Goal: Task Accomplishment & Management: Complete application form

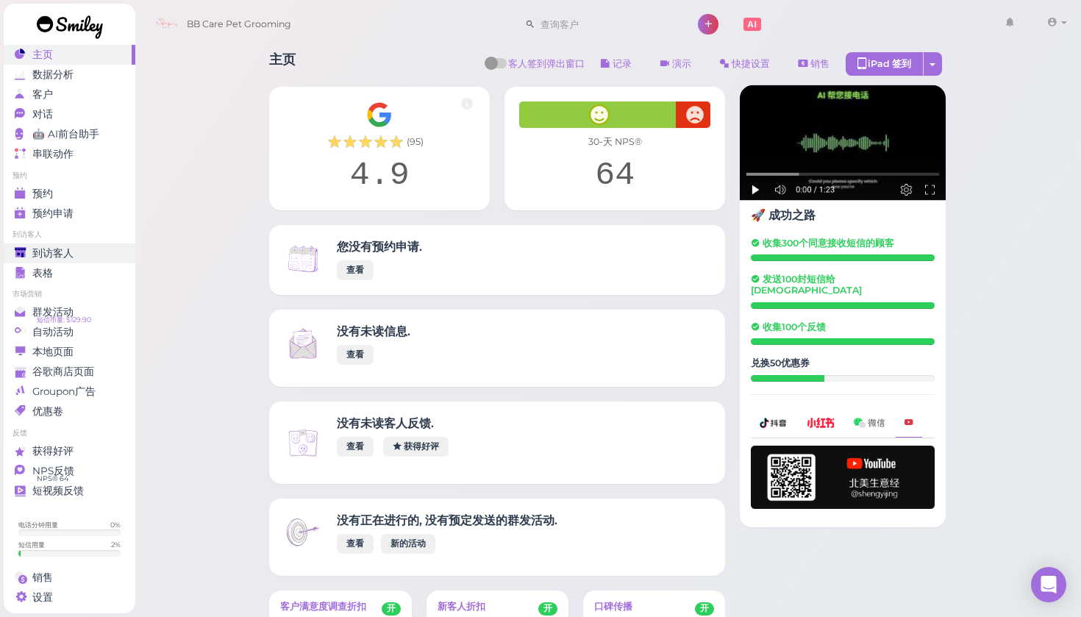
click at [54, 257] on span "到访客人" at bounding box center [52, 253] width 41 height 12
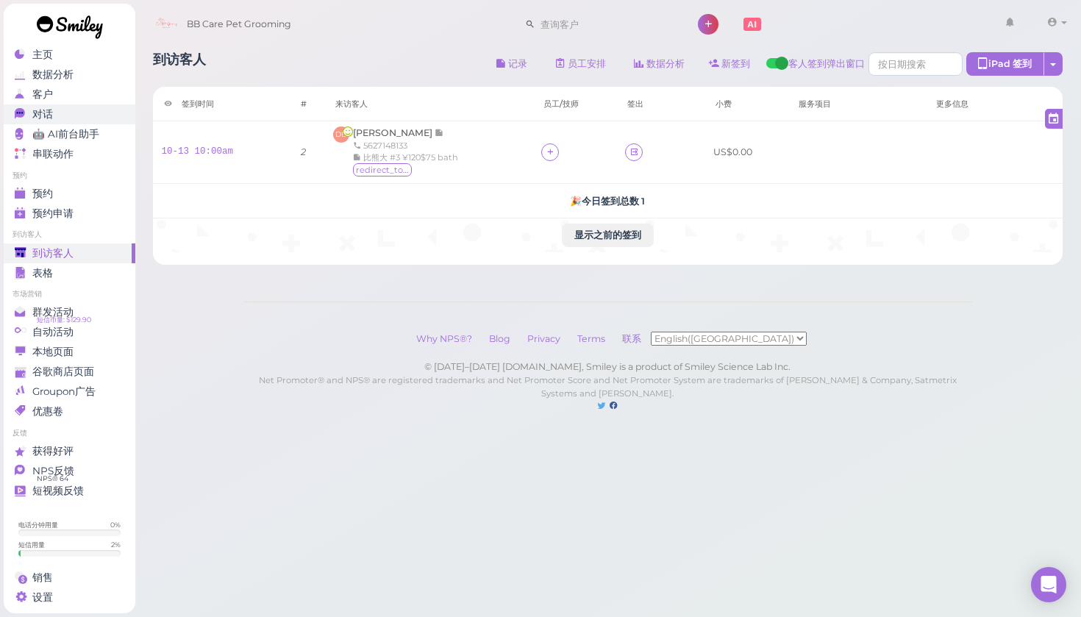
click at [61, 110] on div "对话" at bounding box center [68, 114] width 106 height 12
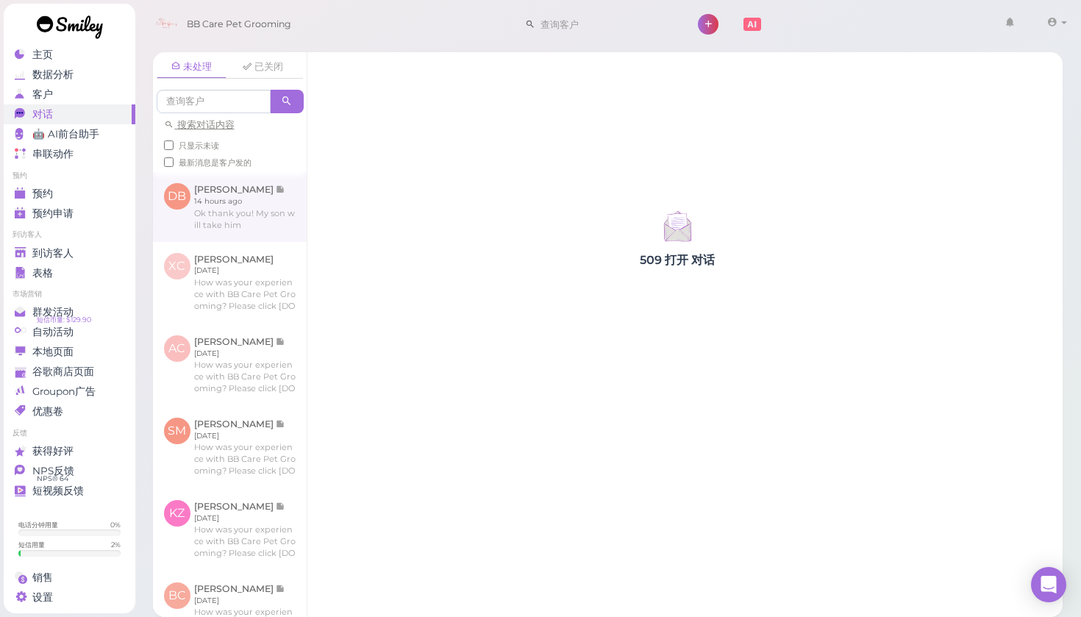
click at [203, 232] on link at bounding box center [230, 206] width 154 height 69
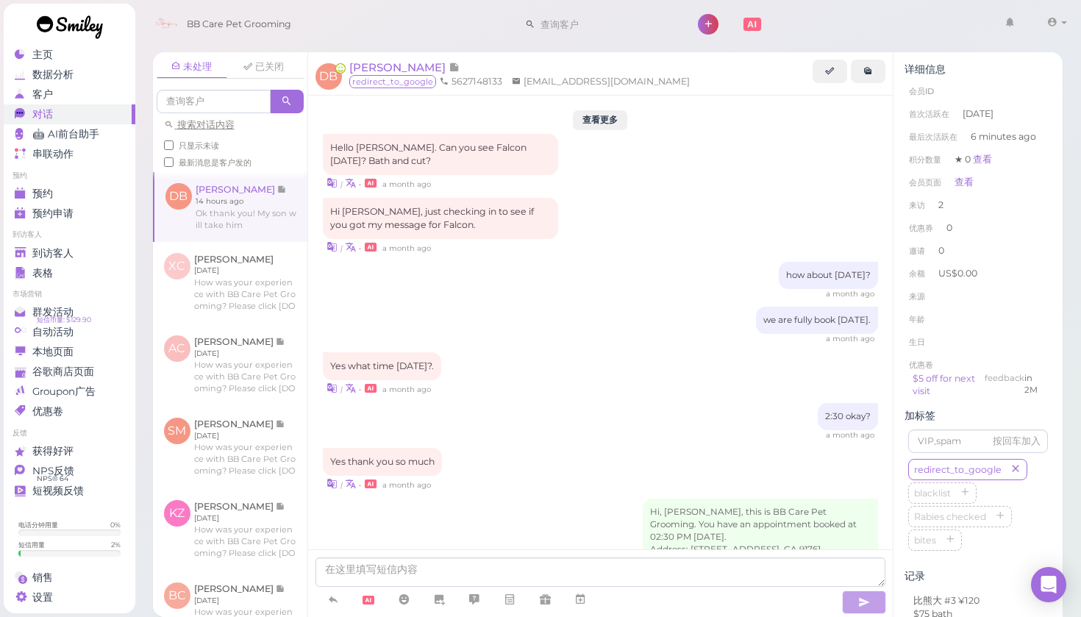
scroll to position [1254, 0]
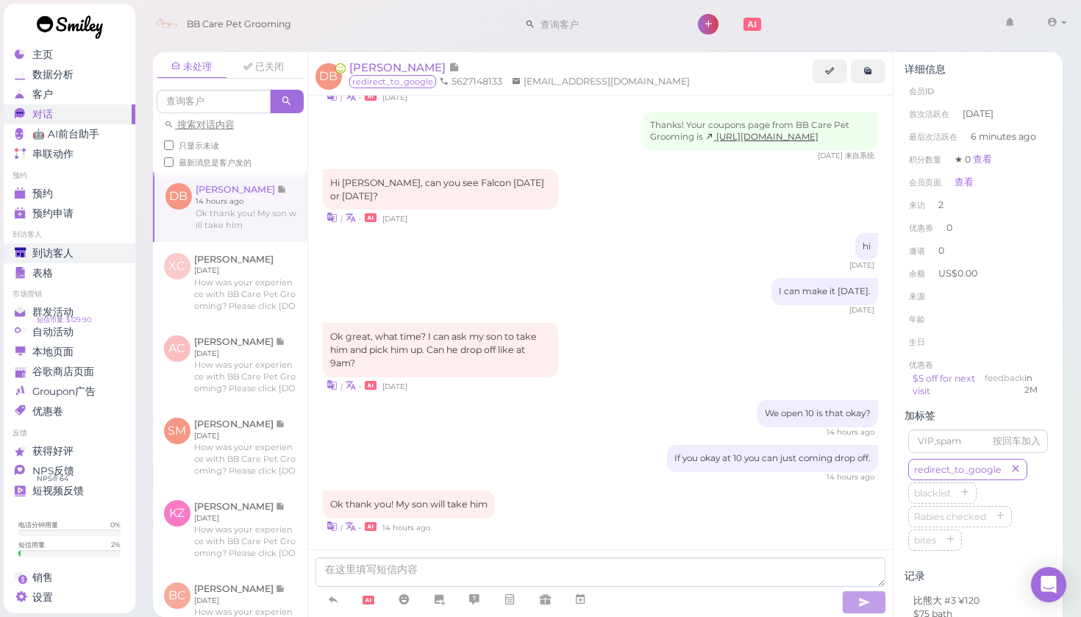
click at [38, 251] on span "到访客人" at bounding box center [52, 253] width 41 height 12
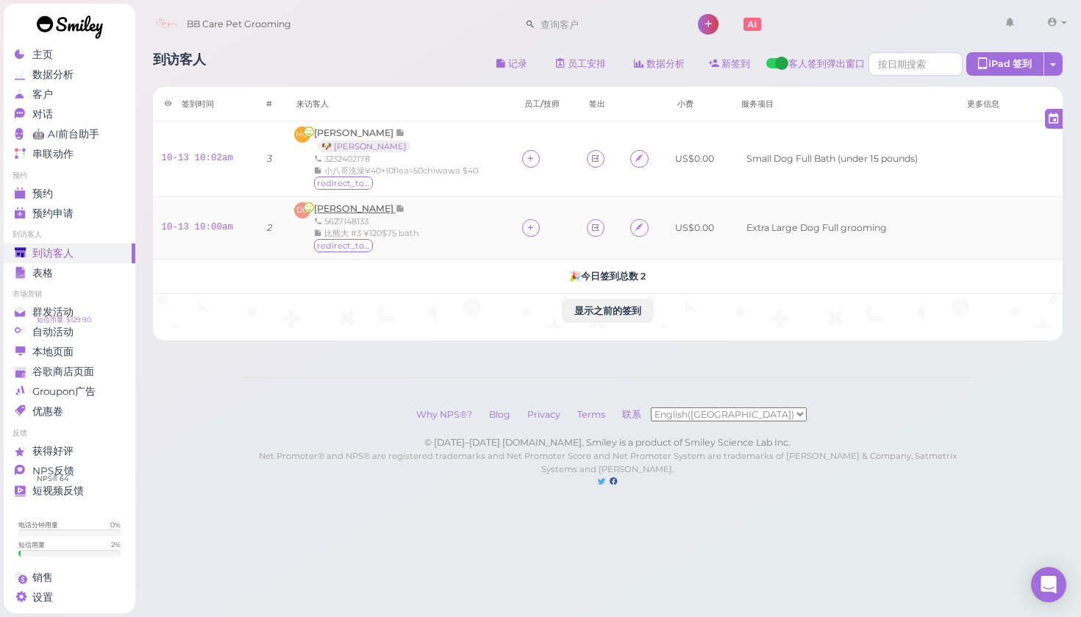
click at [356, 206] on span "[PERSON_NAME]" at bounding box center [355, 208] width 82 height 11
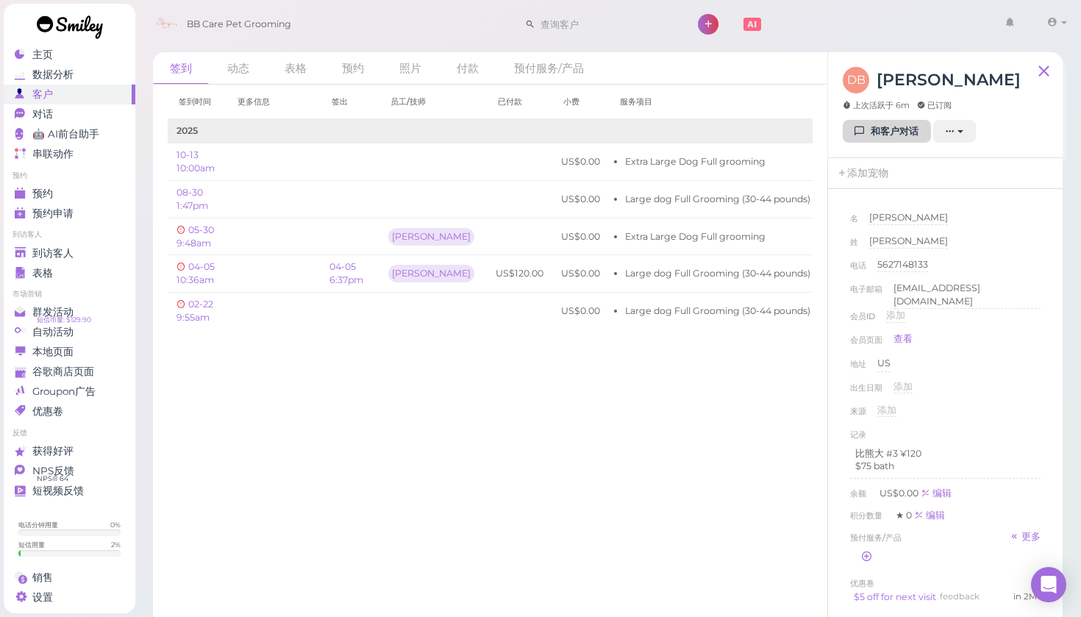
click at [898, 130] on link "和客户对话" at bounding box center [886, 132] width 88 height 24
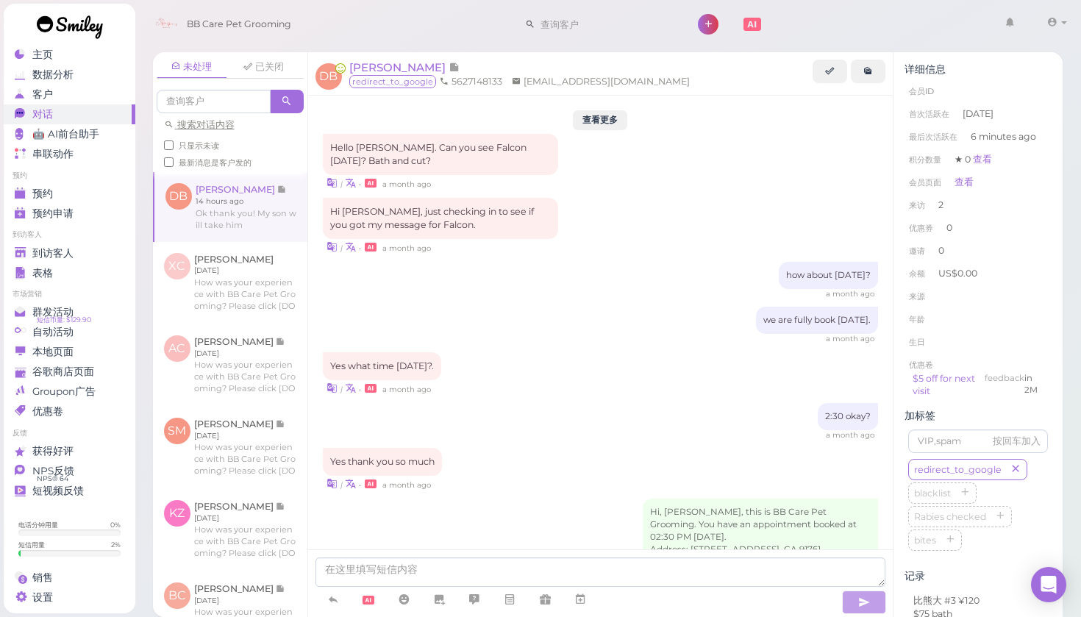
scroll to position [1254, 0]
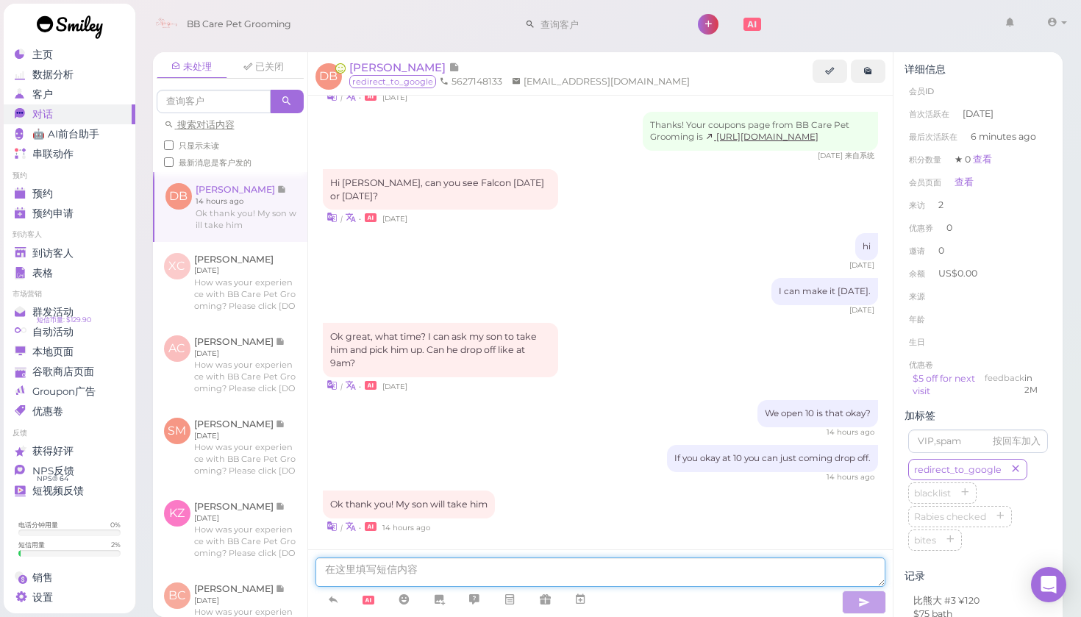
click at [437, 562] on textarea at bounding box center [600, 571] width 570 height 29
type textarea "hi. do you like to keep what we normal do? body is #3 ."
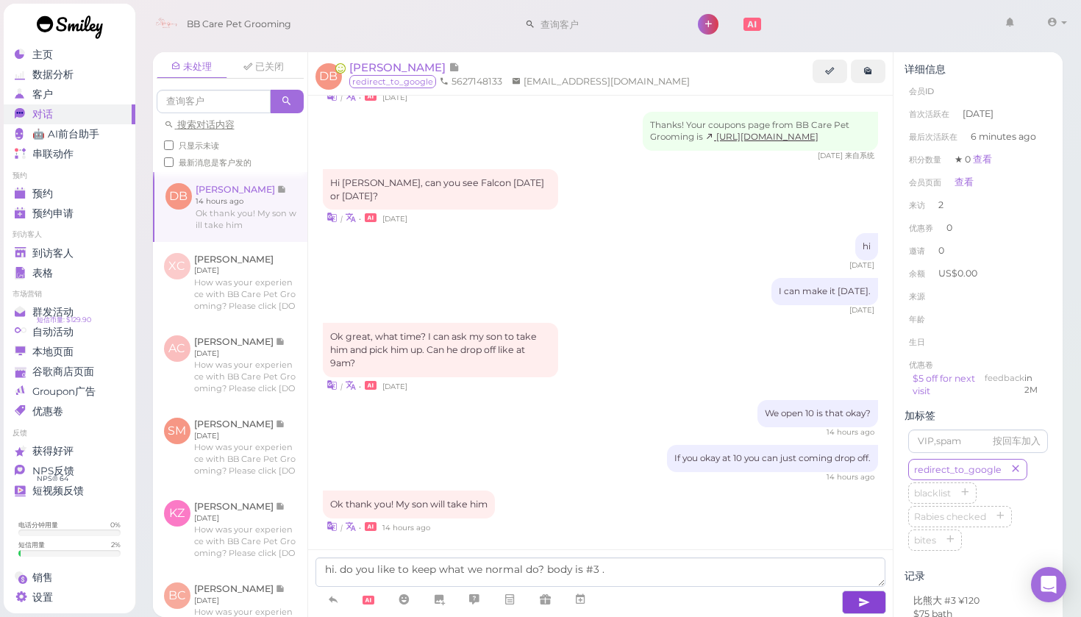
click at [862, 600] on icon "button" at bounding box center [864, 602] width 12 height 15
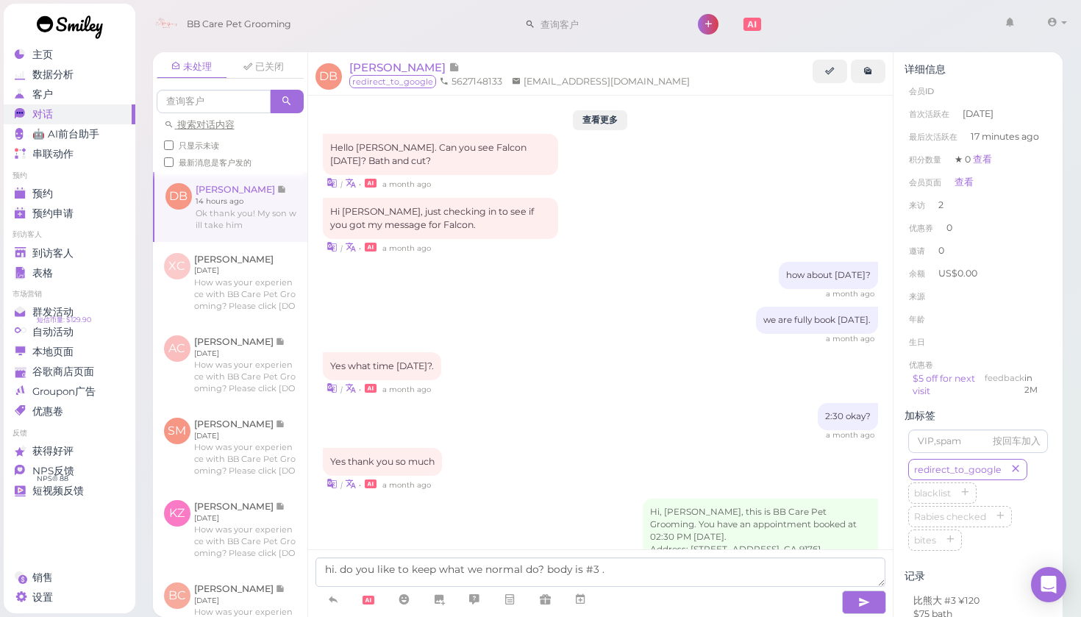
scroll to position [1254, 0]
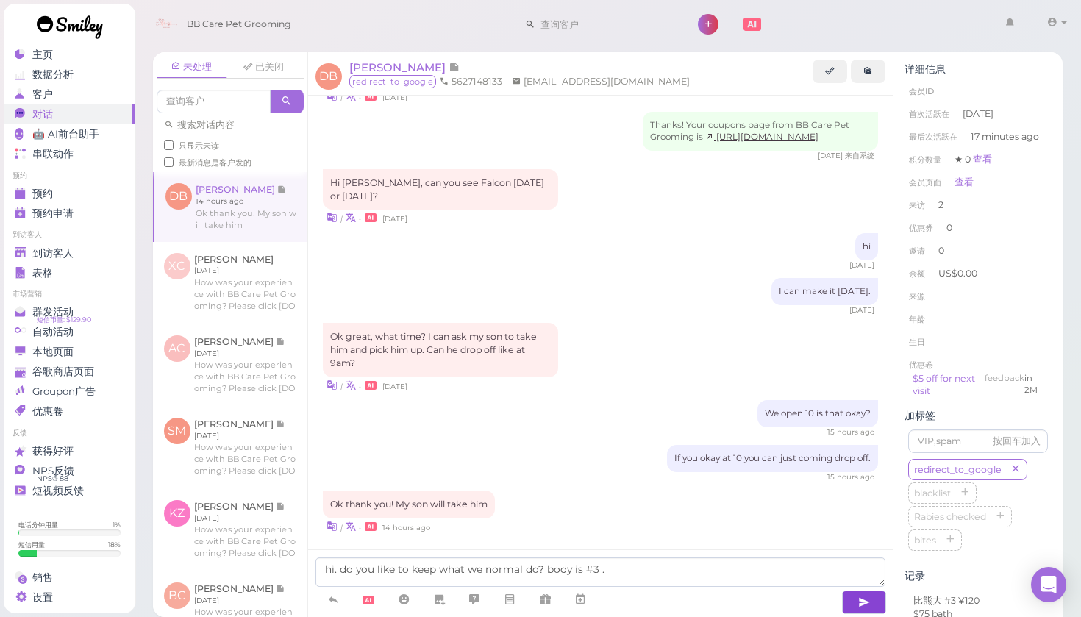
click at [860, 600] on icon "button" at bounding box center [864, 602] width 12 height 15
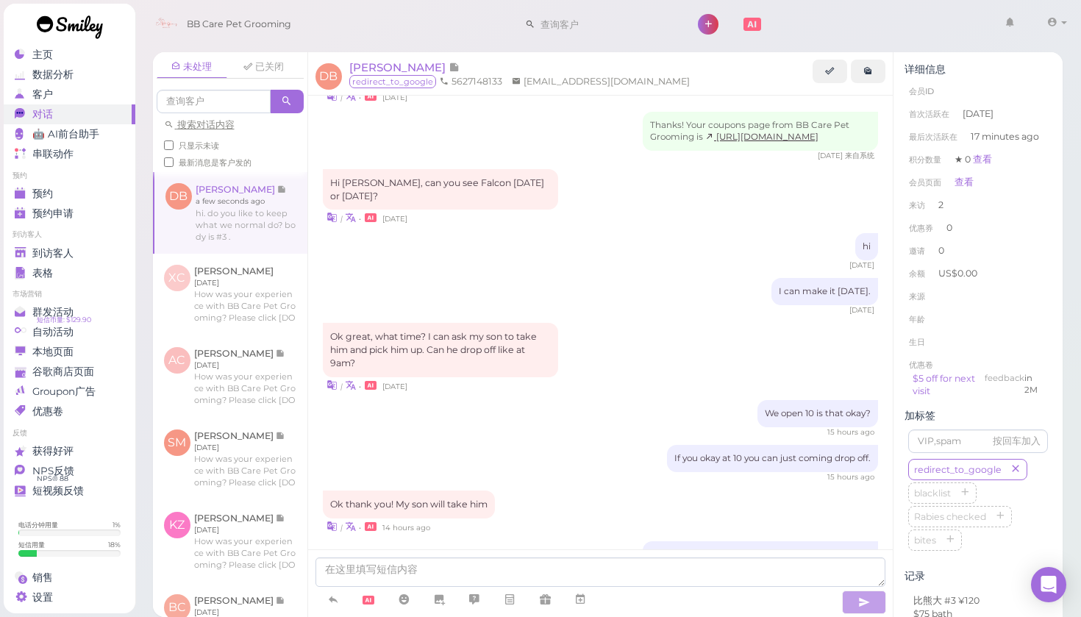
scroll to position [1300, 0]
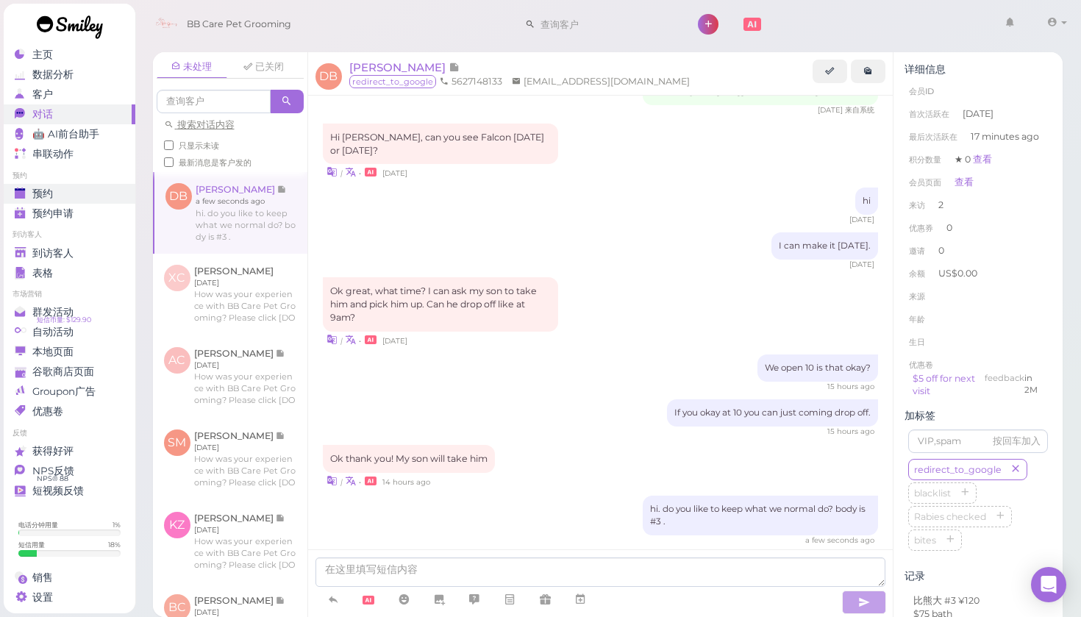
click at [65, 187] on div "预约" at bounding box center [68, 193] width 106 height 12
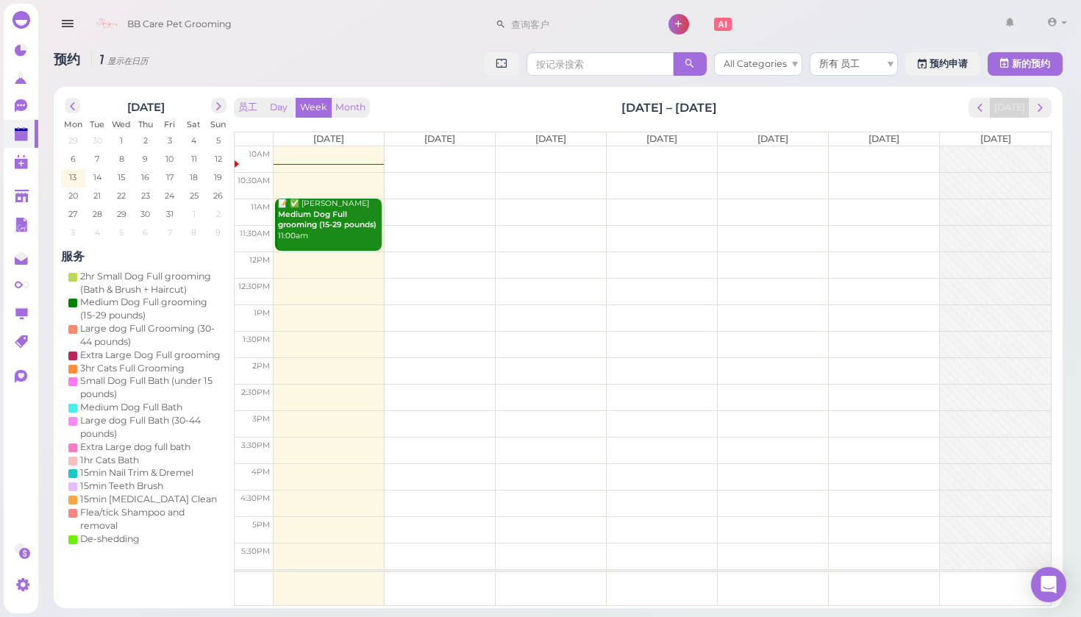
click at [547, 359] on td at bounding box center [661, 370] width 777 height 26
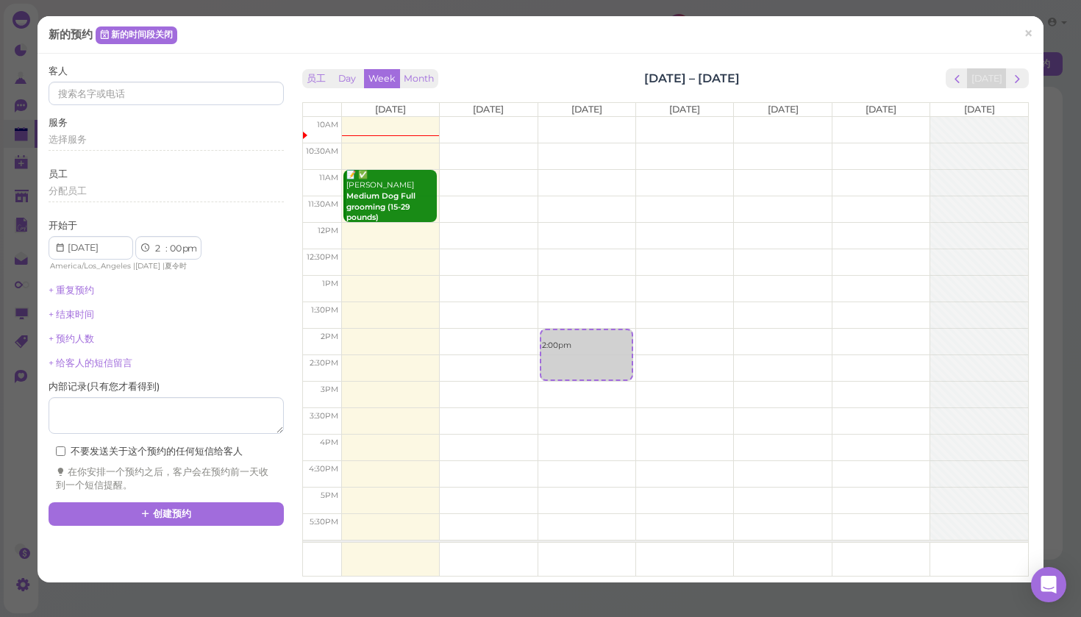
click at [370, 335] on td at bounding box center [684, 342] width 687 height 26
type input "2025-10-13"
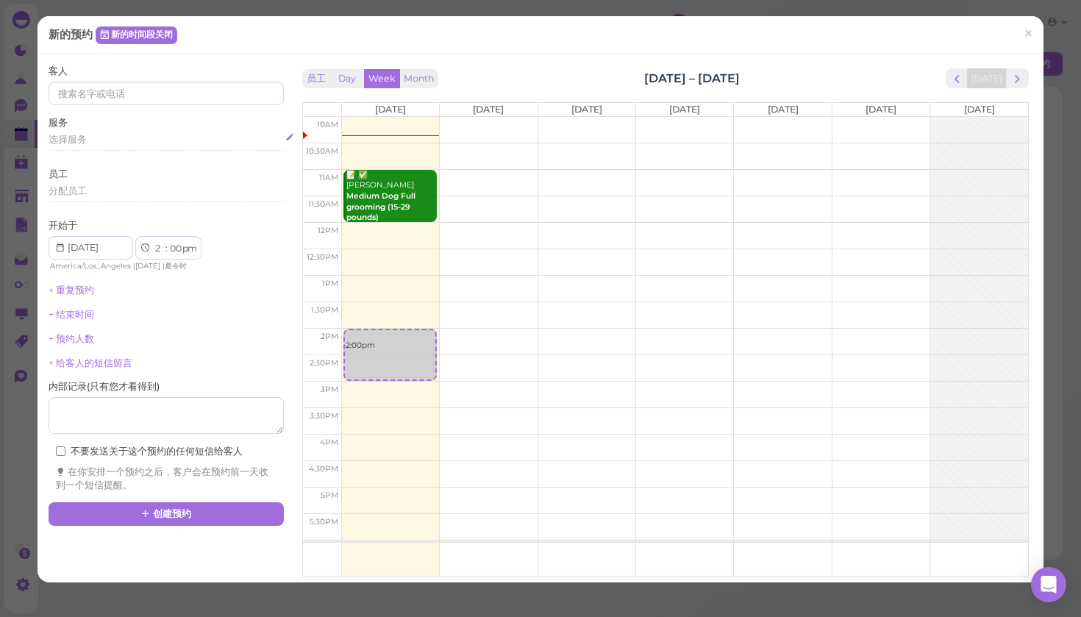
click at [78, 137] on span "选择服务" at bounding box center [68, 139] width 38 height 11
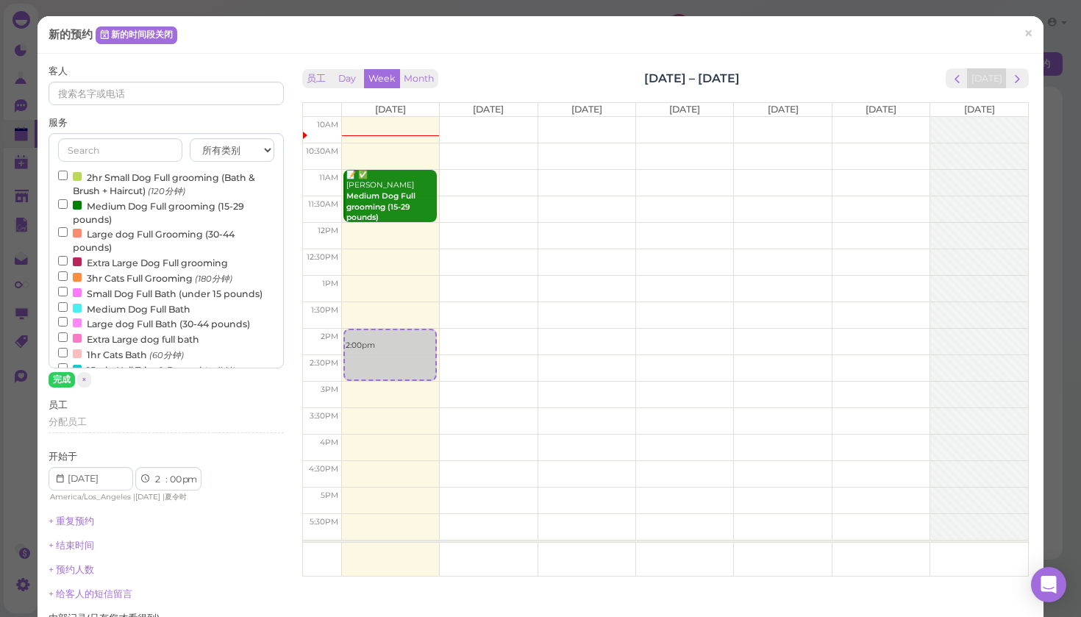
click at [59, 173] on input "2hr Small Dog Full grooming (Bath & Brush + Haircut) (120分钟)" at bounding box center [63, 176] width 10 height 10
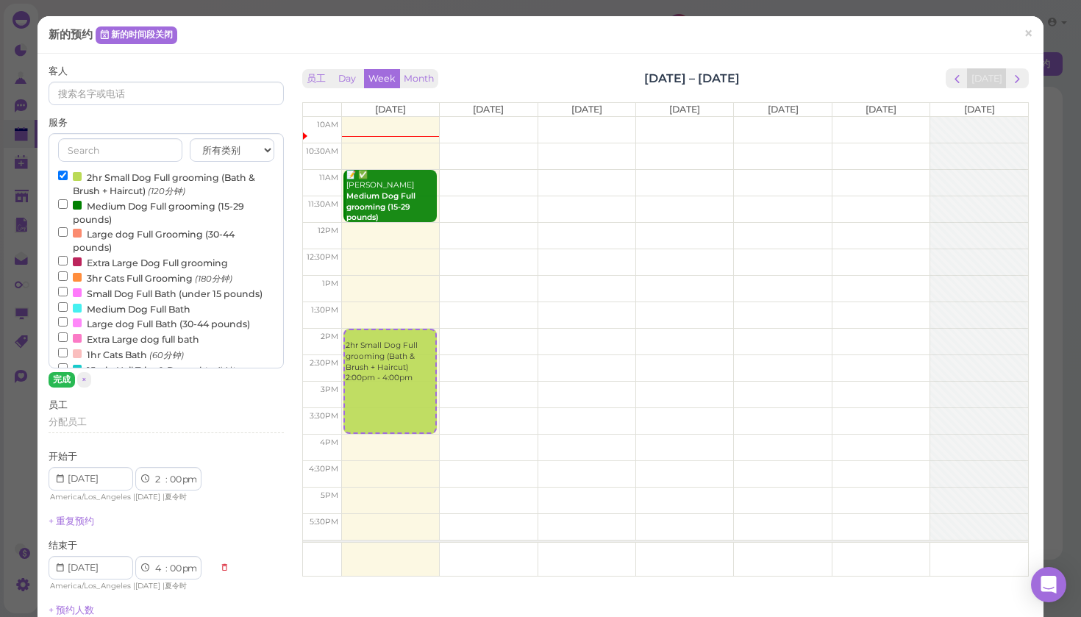
click at [59, 376] on button "完成" at bounding box center [62, 379] width 26 height 15
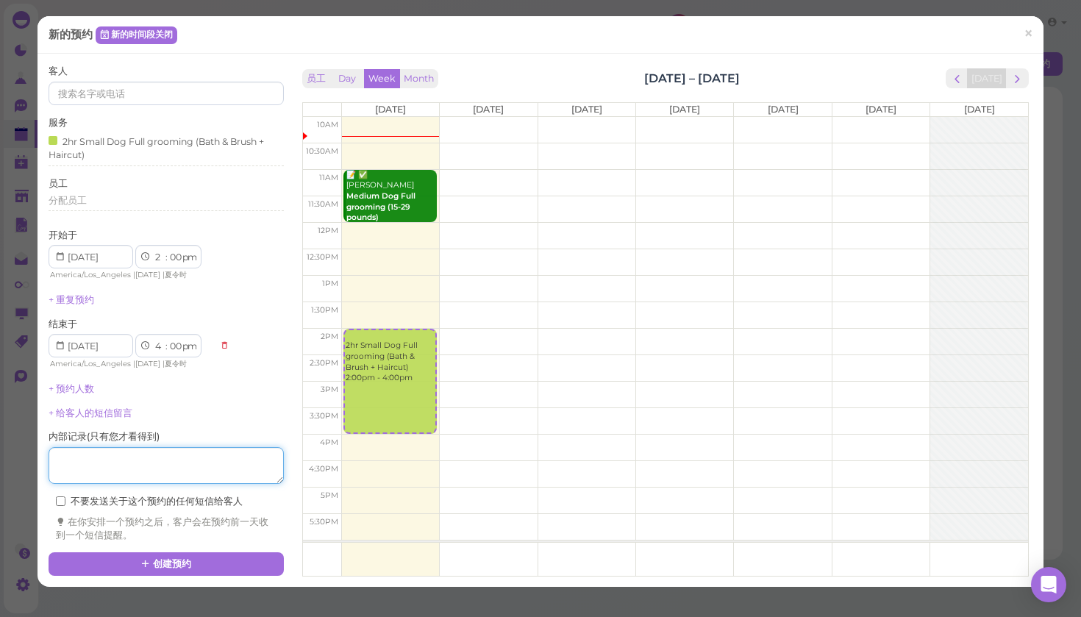
click at [73, 447] on textarea at bounding box center [166, 465] width 235 height 37
type textarea "65"
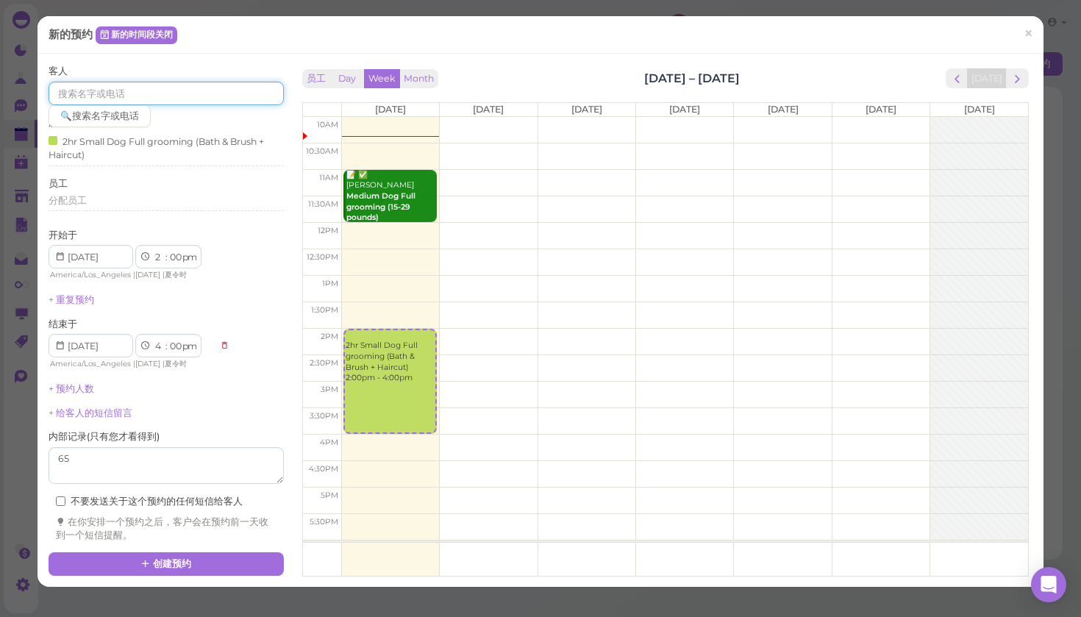
click at [108, 96] on input at bounding box center [166, 94] width 235 height 24
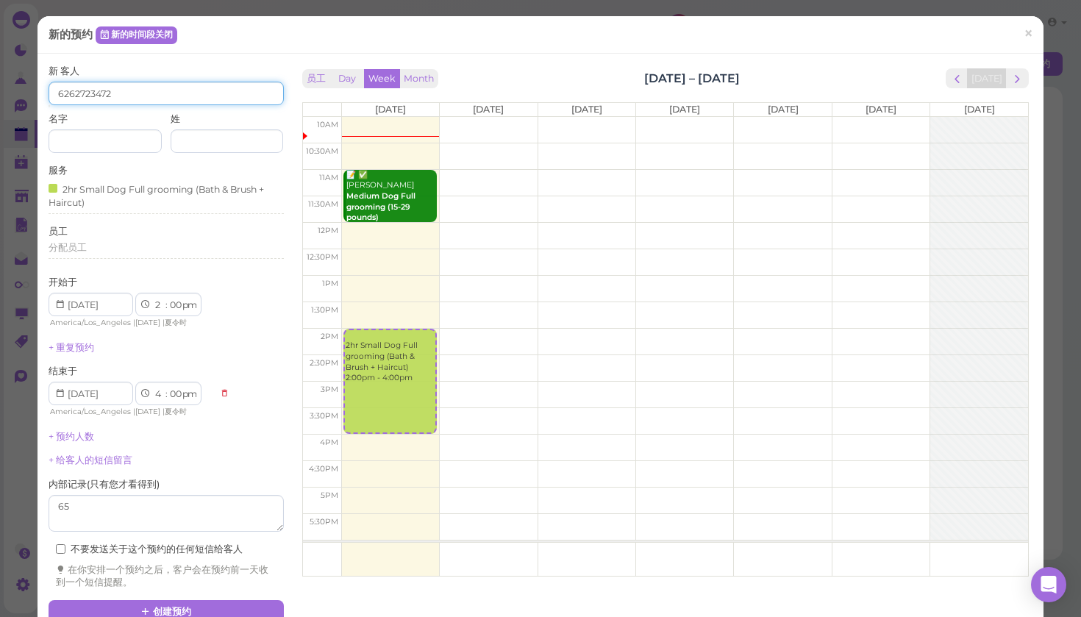
type input "6262723472"
click at [244, 478] on div "内部记录 ( 只有您才看得到 )" at bounding box center [166, 505] width 235 height 54
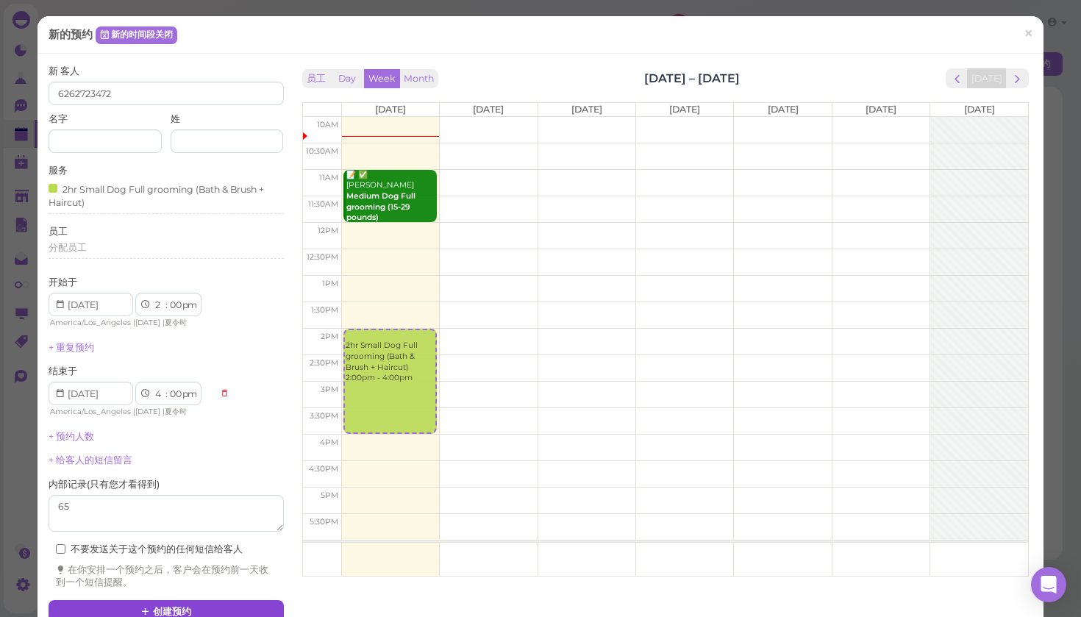
click at [204, 602] on button "创建预约" at bounding box center [166, 612] width 235 height 24
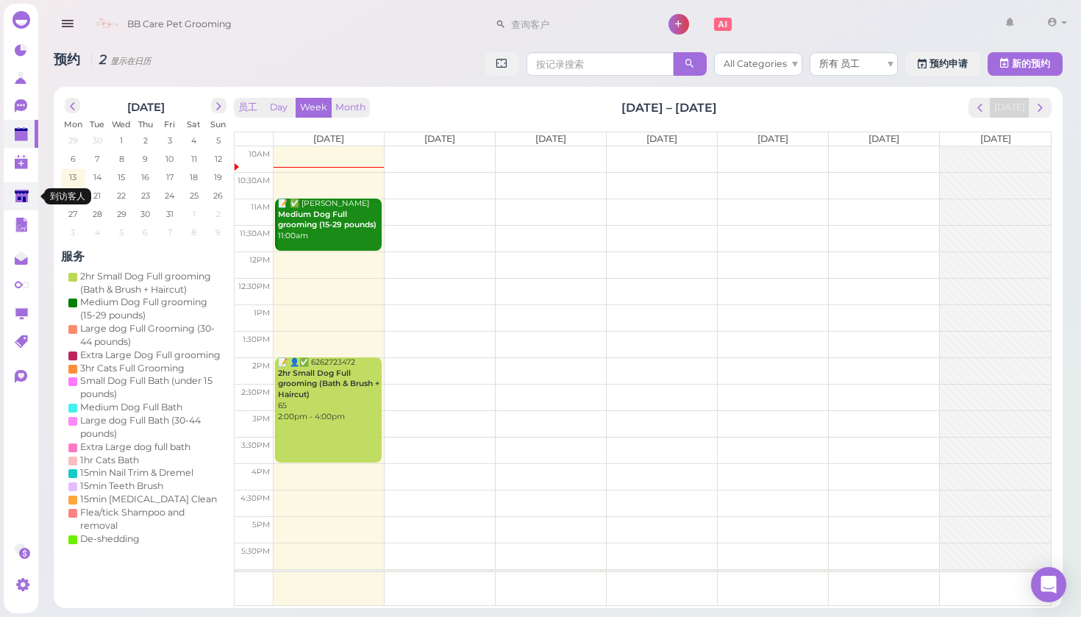
click at [24, 193] on icon at bounding box center [22, 196] width 14 height 11
